Goal: Information Seeking & Learning: Check status

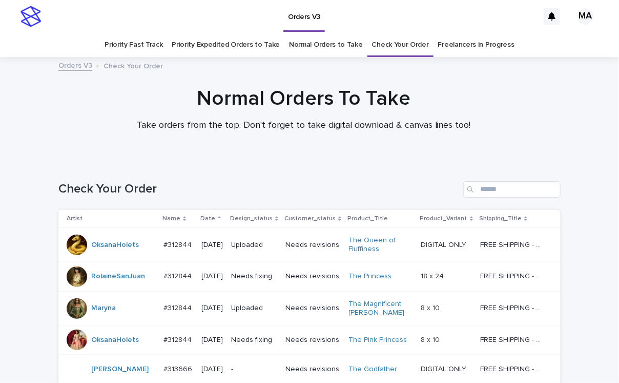
scroll to position [897, 0]
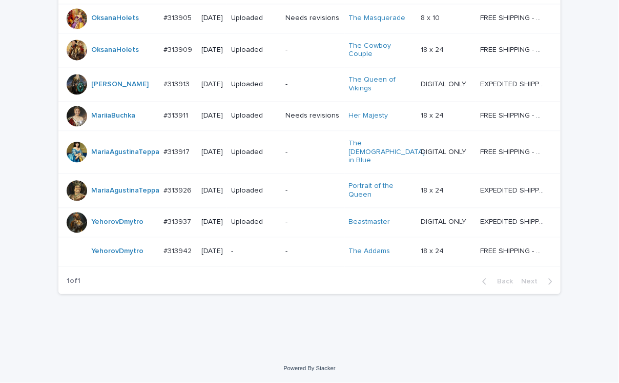
click at [254, 255] on p "-" at bounding box center [254, 251] width 46 height 9
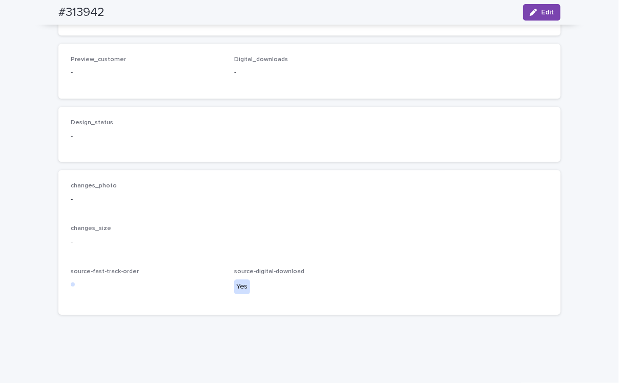
scroll to position [1256, 0]
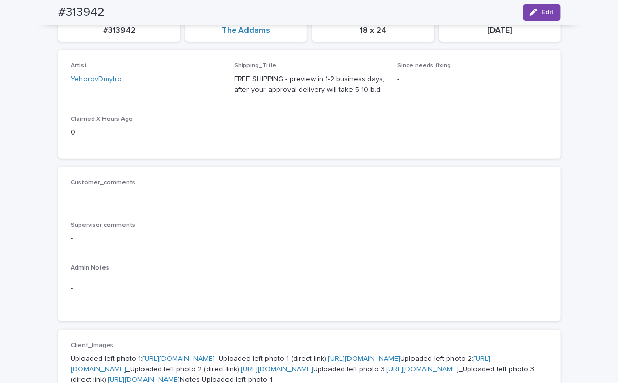
scroll to position [0, 0]
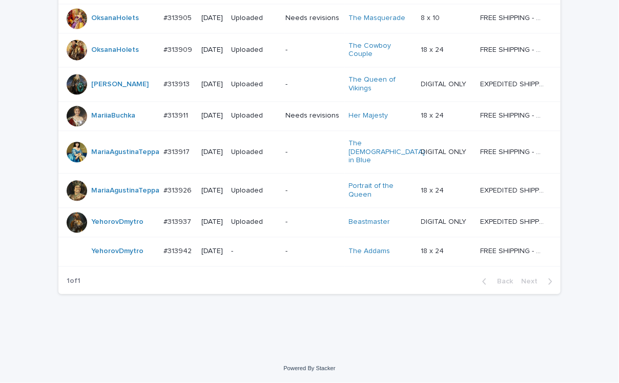
scroll to position [930, 0]
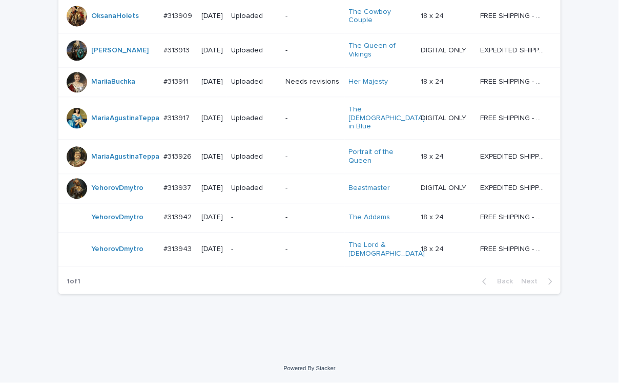
click at [262, 257] on div "-" at bounding box center [254, 248] width 46 height 17
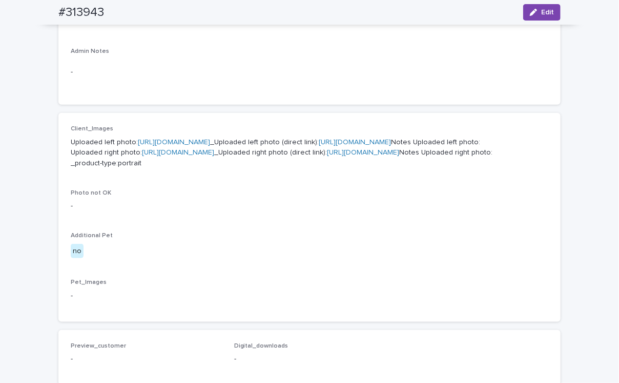
scroll to position [358, 0]
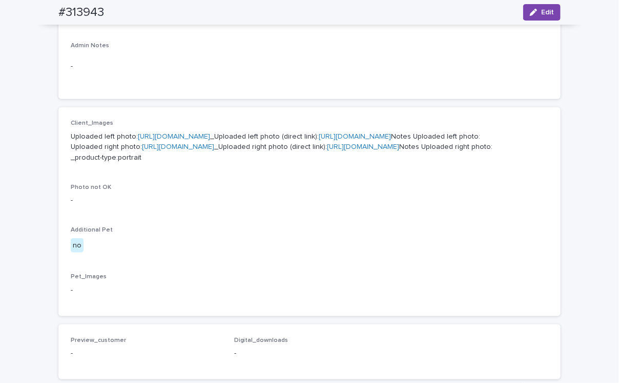
click at [210, 133] on link "https://cdn.shopify.com-uploadkit.app/s/files/1/0033/4807/0511/files/download.h…" at bounding box center [174, 136] width 72 height 7
click at [214, 150] on link "https://cdn.shopify.com-uploadkit.app/s/files/1/0033/4807/0511/files/download.h…" at bounding box center [178, 146] width 72 height 7
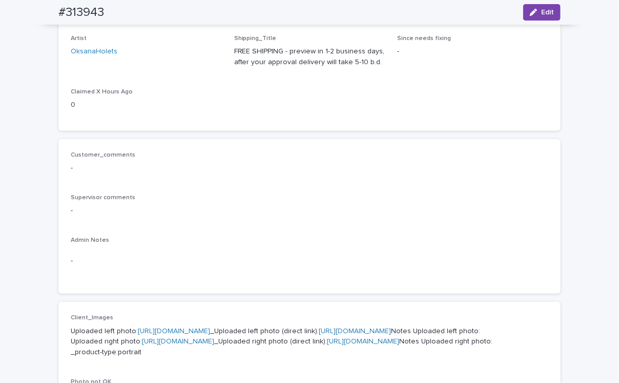
scroll to position [0, 0]
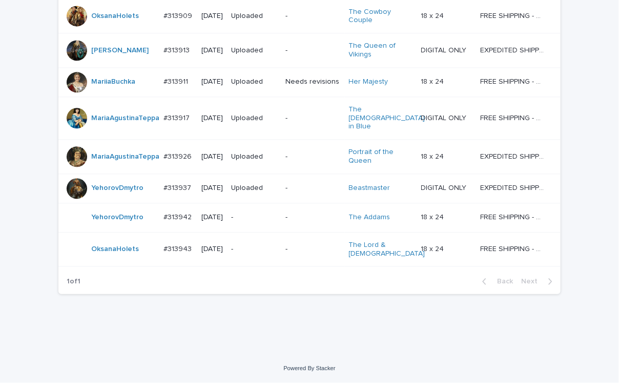
scroll to position [968, 0]
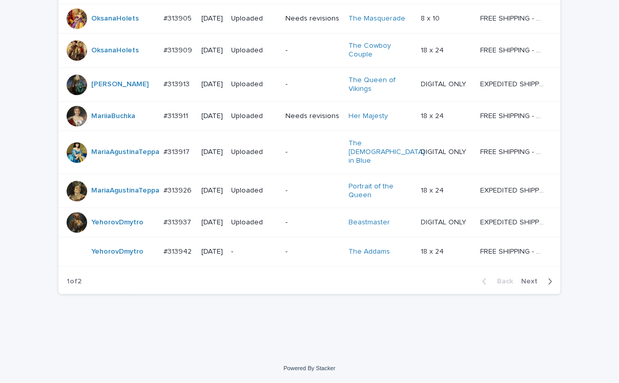
click at [524, 285] on span "Next" at bounding box center [532, 280] width 23 height 7
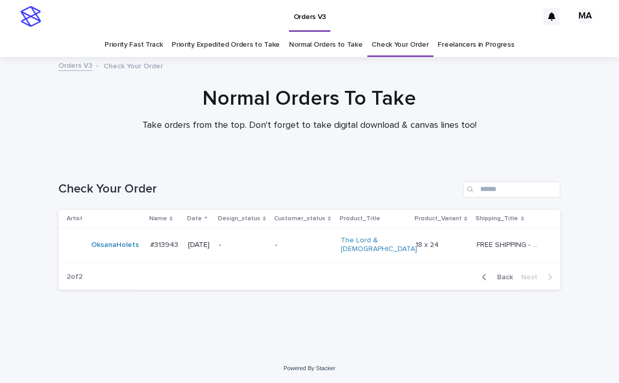
click at [508, 274] on span "Back" at bounding box center [502, 276] width 22 height 7
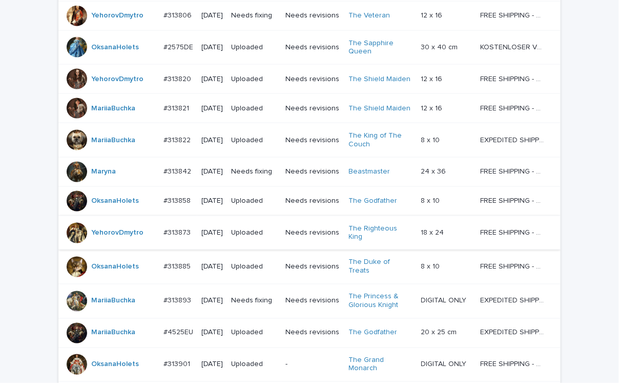
scroll to position [358, 0]
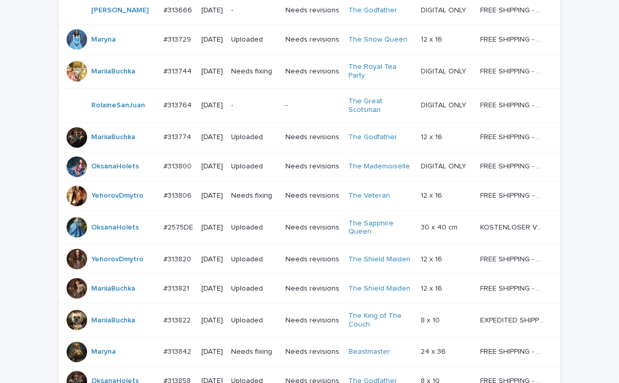
click at [259, 114] on div "-" at bounding box center [254, 105] width 46 height 17
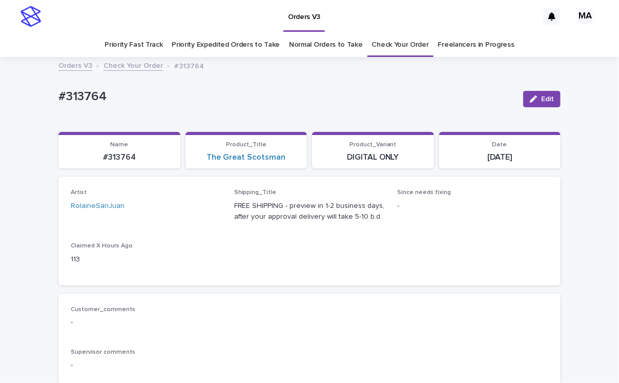
scroll to position [179, 0]
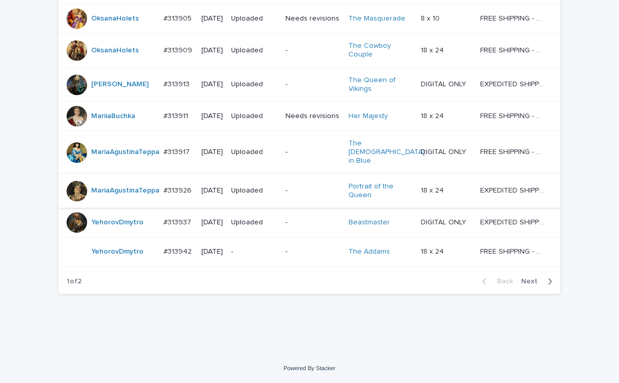
scroll to position [973, 0]
click at [528, 284] on span "Next" at bounding box center [532, 280] width 23 height 7
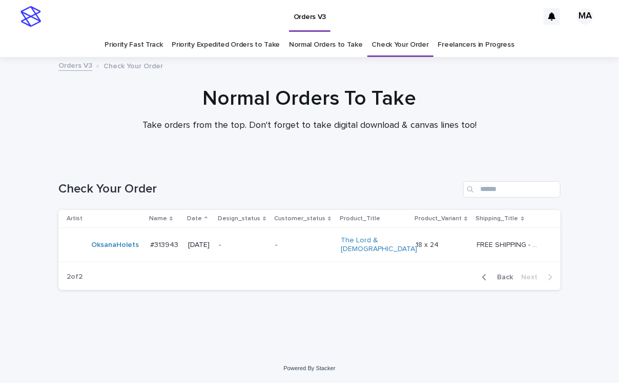
click at [41, 109] on div "Normal Orders To Take Take orders from the top. Don't forget to take digital do…" at bounding box center [309, 113] width 619 height 54
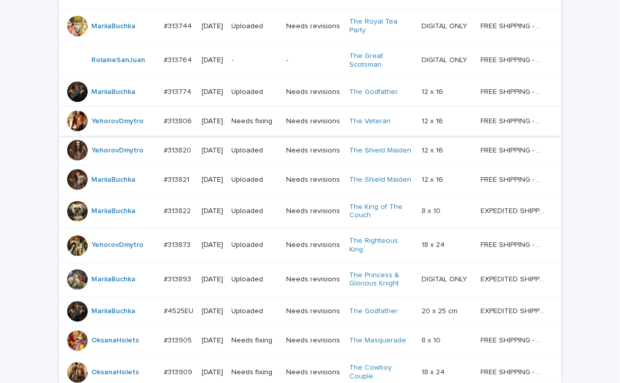
scroll to position [773, 0]
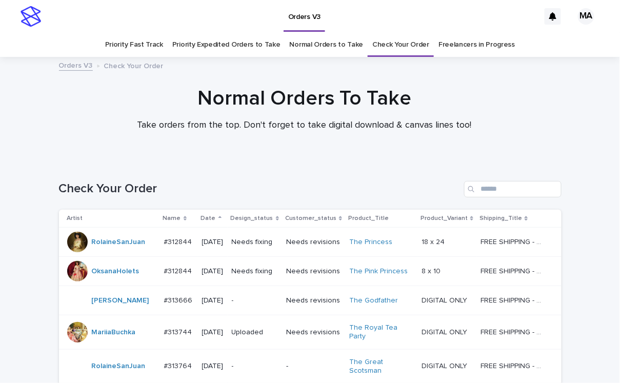
scroll to position [772, 0]
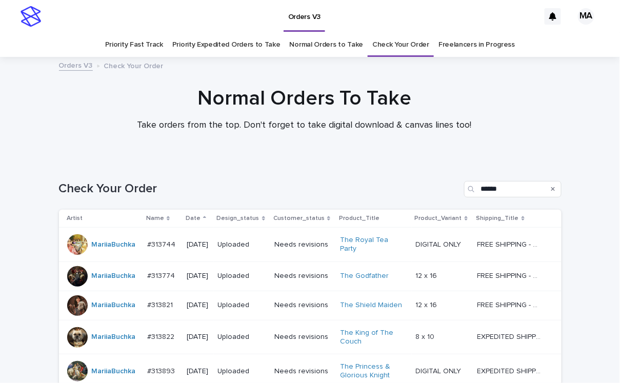
scroll to position [179, 0]
